Goal: Check status: Check status

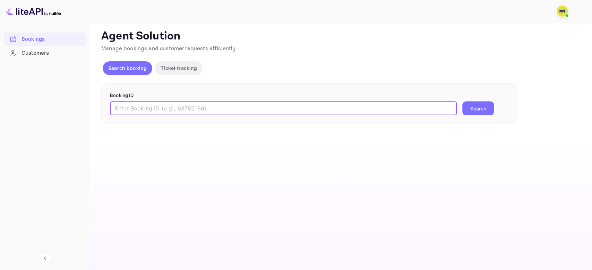
paste input "8379079"
type input "8379079"
click at [469, 98] on form "Booking ID 8379079 ​ Search" at bounding box center [309, 104] width 399 height 24
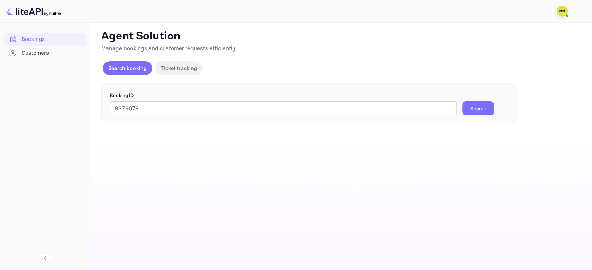
click at [475, 107] on button "Search" at bounding box center [478, 109] width 32 height 14
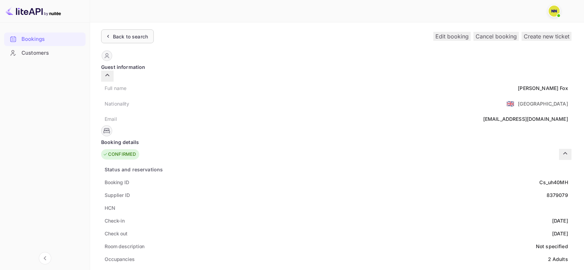
click at [134, 36] on div "Back to search" at bounding box center [130, 36] width 35 height 7
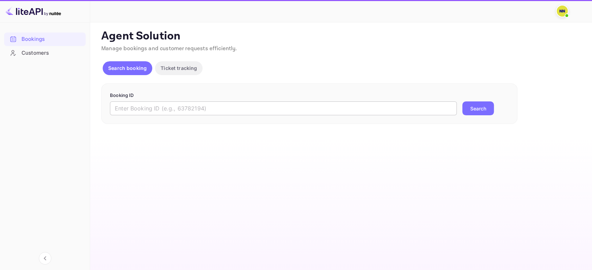
click at [139, 115] on input "text" at bounding box center [283, 109] width 347 height 14
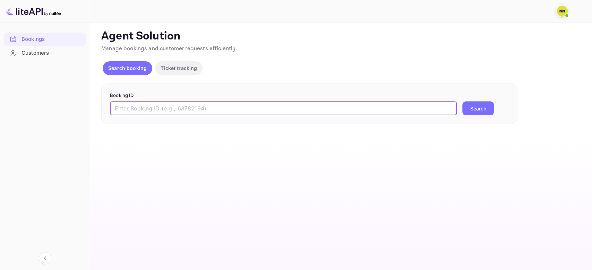
paste input "5462355"
click at [471, 109] on button "Search" at bounding box center [478, 109] width 32 height 14
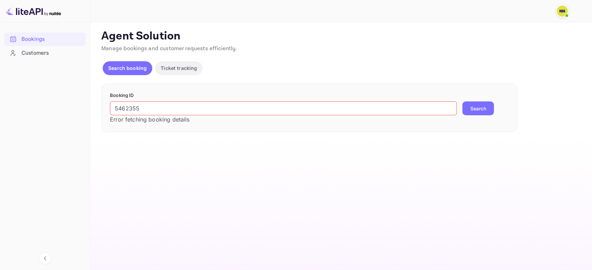
click at [125, 110] on input "5462355" at bounding box center [283, 109] width 347 height 14
paste input "4938184"
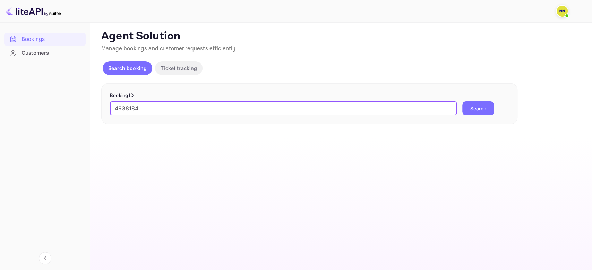
click at [464, 108] on button "Search" at bounding box center [478, 109] width 32 height 14
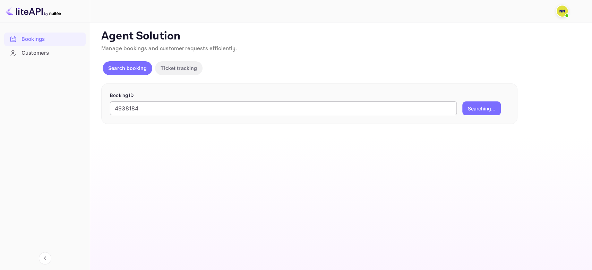
click at [208, 104] on input "4938184" at bounding box center [283, 109] width 347 height 14
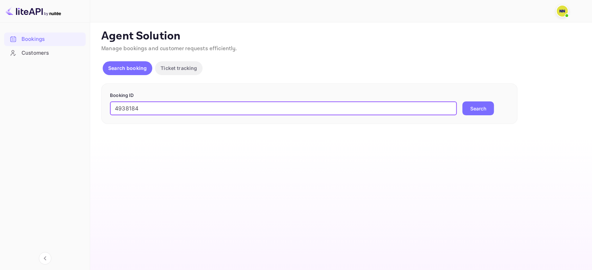
type input "4938184"
click at [476, 111] on button "Search" at bounding box center [478, 109] width 32 height 14
